Goal: Check status: Check status

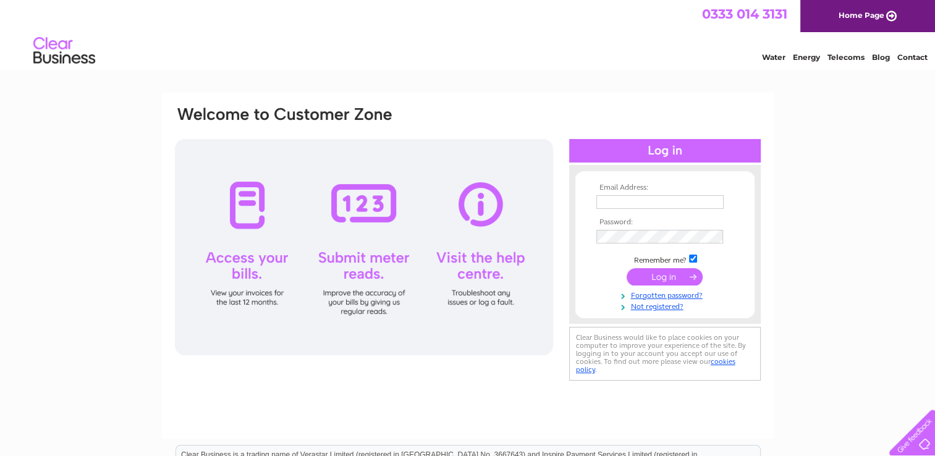
click at [635, 202] on input "text" at bounding box center [660, 202] width 127 height 14
type input "[EMAIL_ADDRESS][DOMAIN_NAME]"
click at [664, 276] on input "submit" at bounding box center [665, 276] width 76 height 17
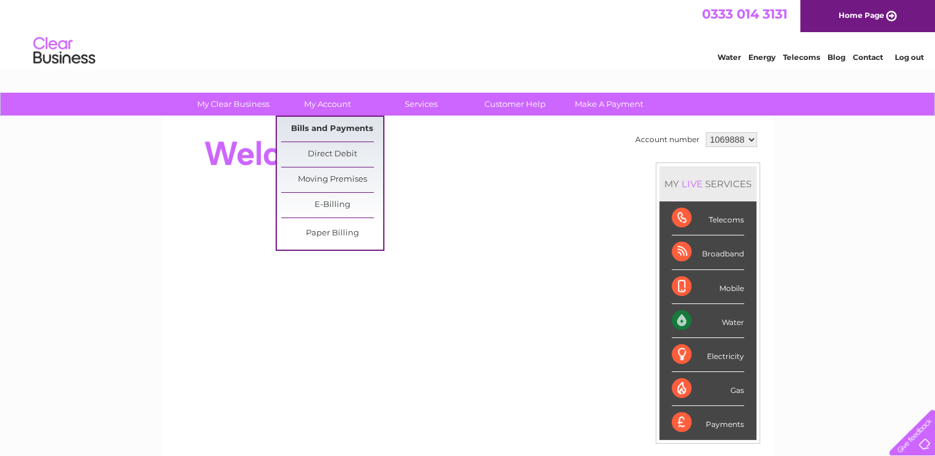
click at [330, 126] on link "Bills and Payments" at bounding box center [332, 129] width 102 height 25
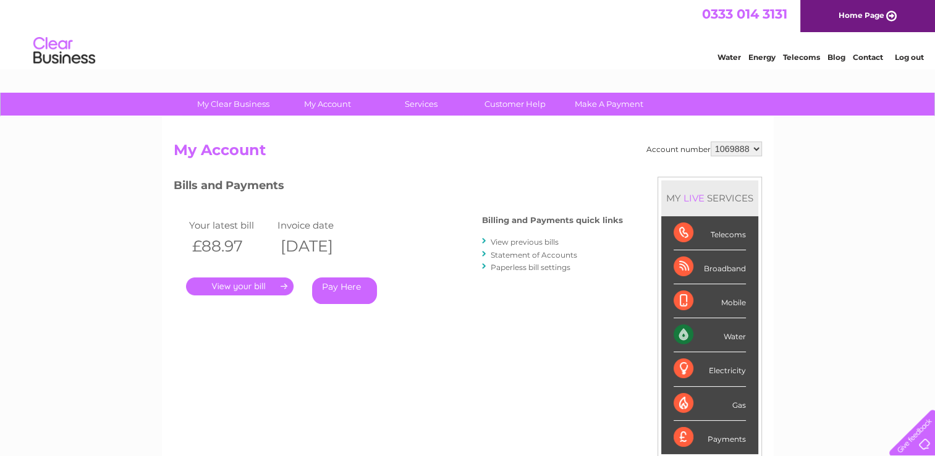
click at [240, 286] on link "." at bounding box center [240, 287] width 108 height 18
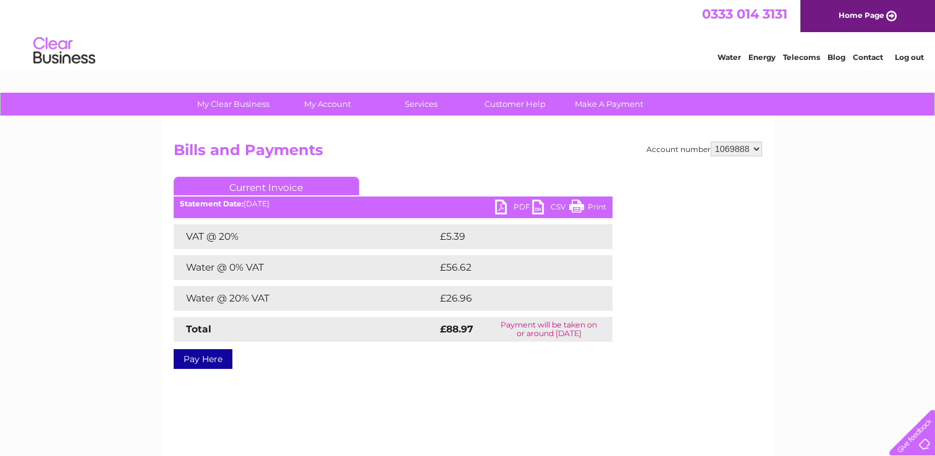
drag, startPoint x: 600, startPoint y: 208, endPoint x: 109, endPoint y: 389, distance: 524.0
click at [600, 207] on link "Print" at bounding box center [587, 209] width 37 height 18
